Goal: Find specific page/section: Find specific page/section

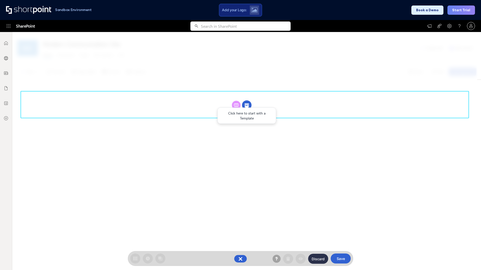
click at [247, 105] on circle at bounding box center [247, 106] width 10 height 10
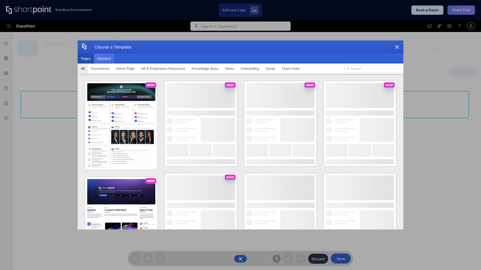
click at [104, 59] on button "Sections" at bounding box center [104, 59] width 20 height 10
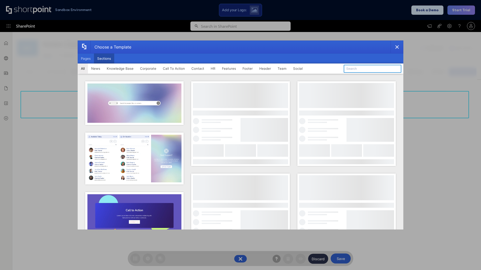
type input "Employees Hub HR"
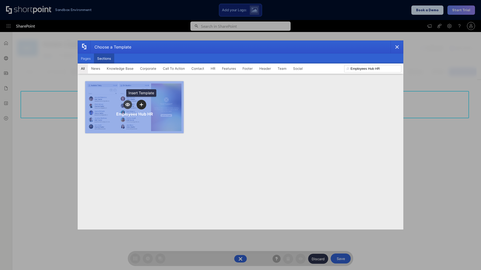
click at [141, 105] on icon "template selector" at bounding box center [141, 105] width 4 height 4
